Goal: Transaction & Acquisition: Subscribe to service/newsletter

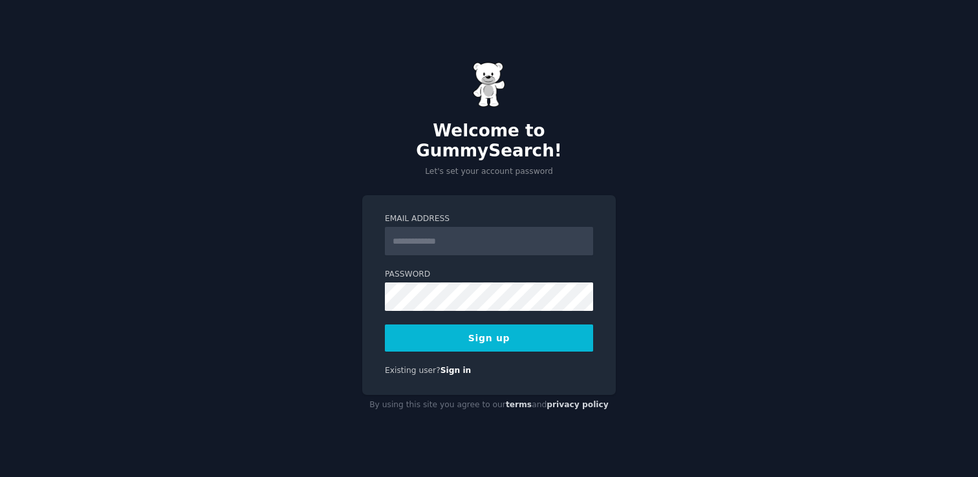
click at [415, 229] on input "Email Address" at bounding box center [489, 241] width 208 height 28
type input "**********"
click at [501, 346] on div "**********" at bounding box center [488, 295] width 253 height 200
click at [520, 330] on button "Sign up" at bounding box center [489, 338] width 208 height 27
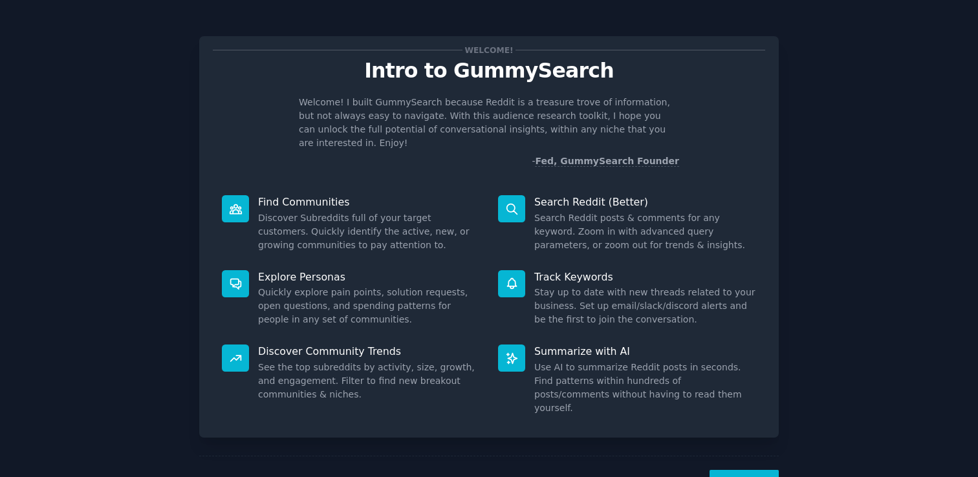
click at [749, 470] on button "Next" at bounding box center [743, 486] width 69 height 32
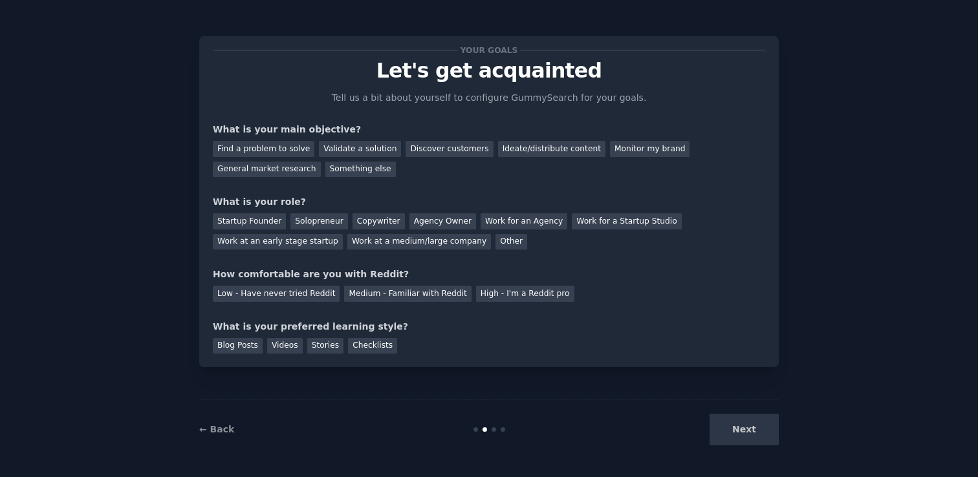
click at [736, 425] on div "Next" at bounding box center [681, 430] width 193 height 32
click at [730, 421] on div "Next" at bounding box center [681, 430] width 193 height 32
click at [279, 149] on div "Find a problem to solve" at bounding box center [264, 149] width 102 height 16
click at [374, 144] on div "Validate a solution" at bounding box center [360, 149] width 82 height 16
click at [276, 150] on div "Find a problem to solve" at bounding box center [264, 149] width 102 height 16
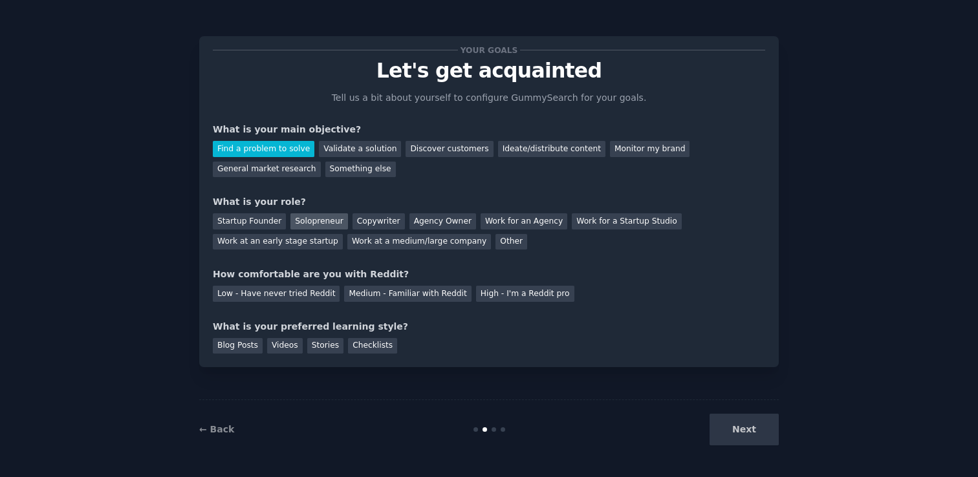
click at [306, 228] on div "Solopreneur" at bounding box center [318, 221] width 57 height 16
click at [309, 296] on div "Low - Have never tried Reddit" at bounding box center [276, 294] width 127 height 16
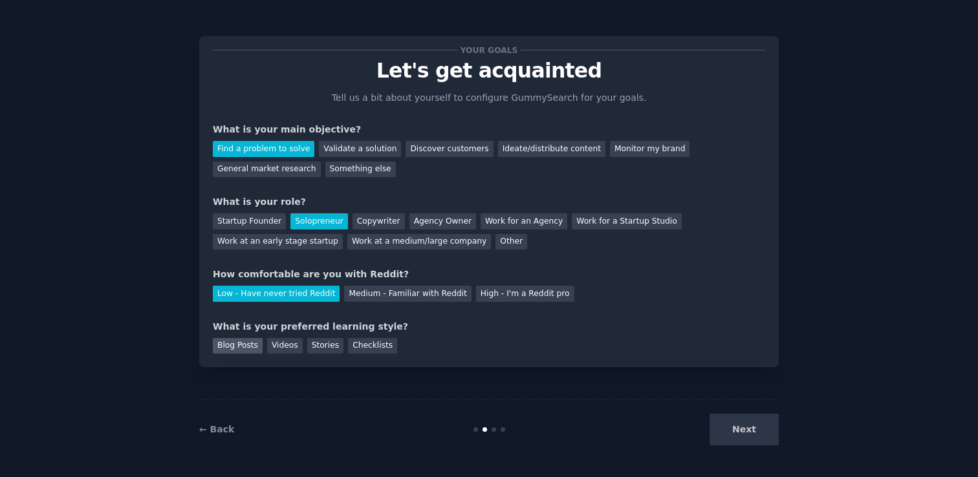
click at [256, 344] on div "Blog Posts" at bounding box center [238, 346] width 50 height 16
click at [747, 441] on button "Next" at bounding box center [743, 430] width 69 height 32
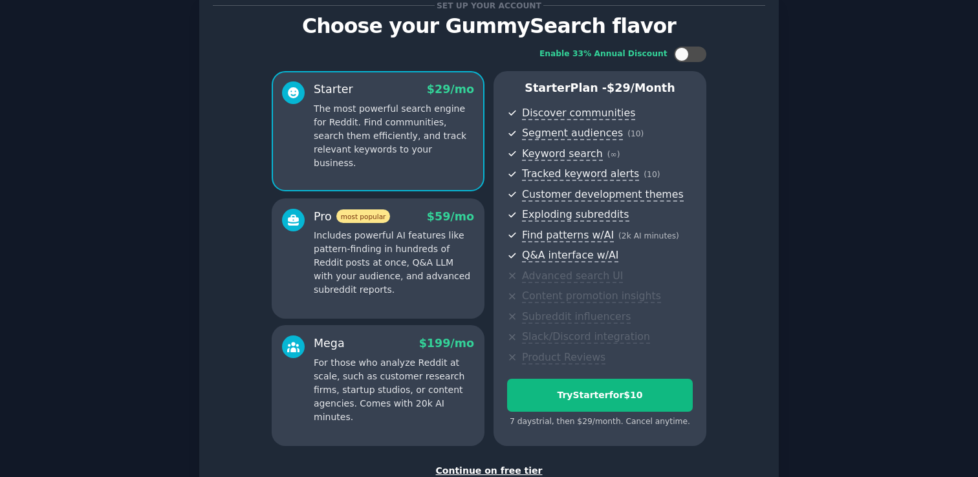
scroll to position [136, 0]
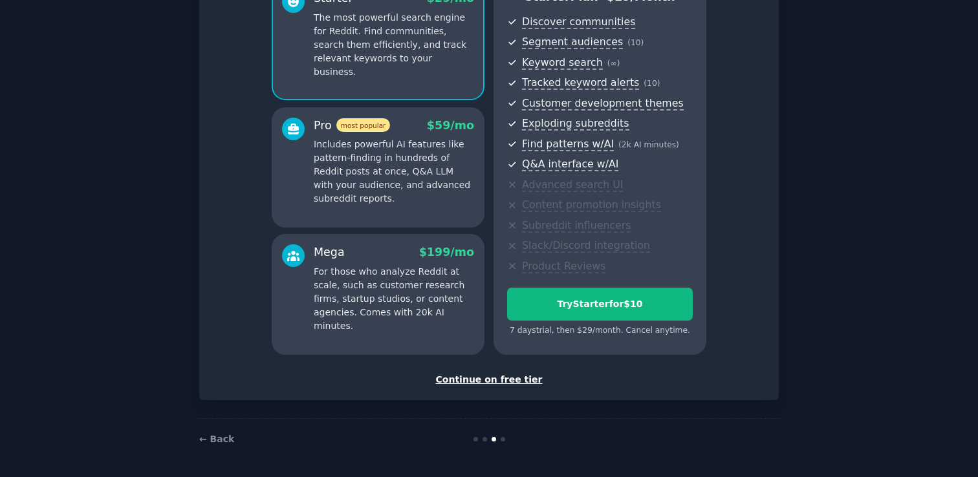
click at [506, 377] on div "Continue on free tier" at bounding box center [489, 380] width 552 height 14
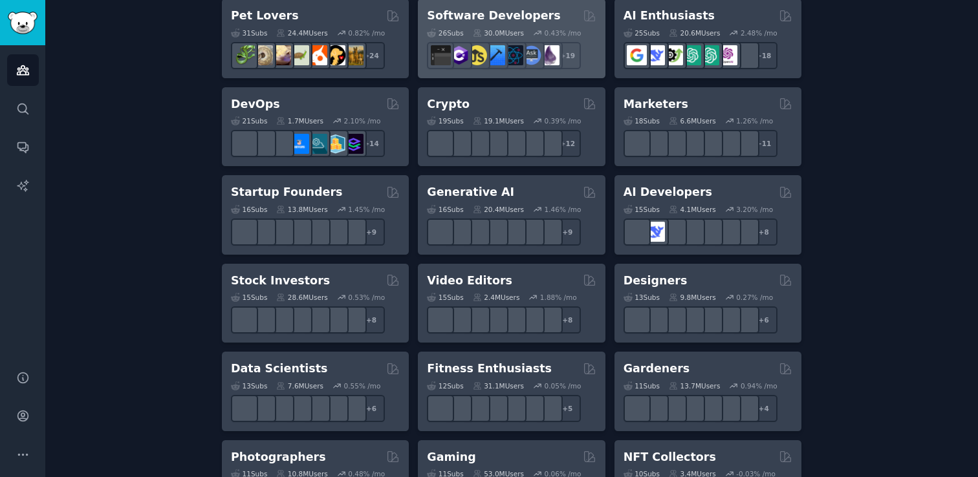
scroll to position [297, 0]
